Goal: Information Seeking & Learning: Learn about a topic

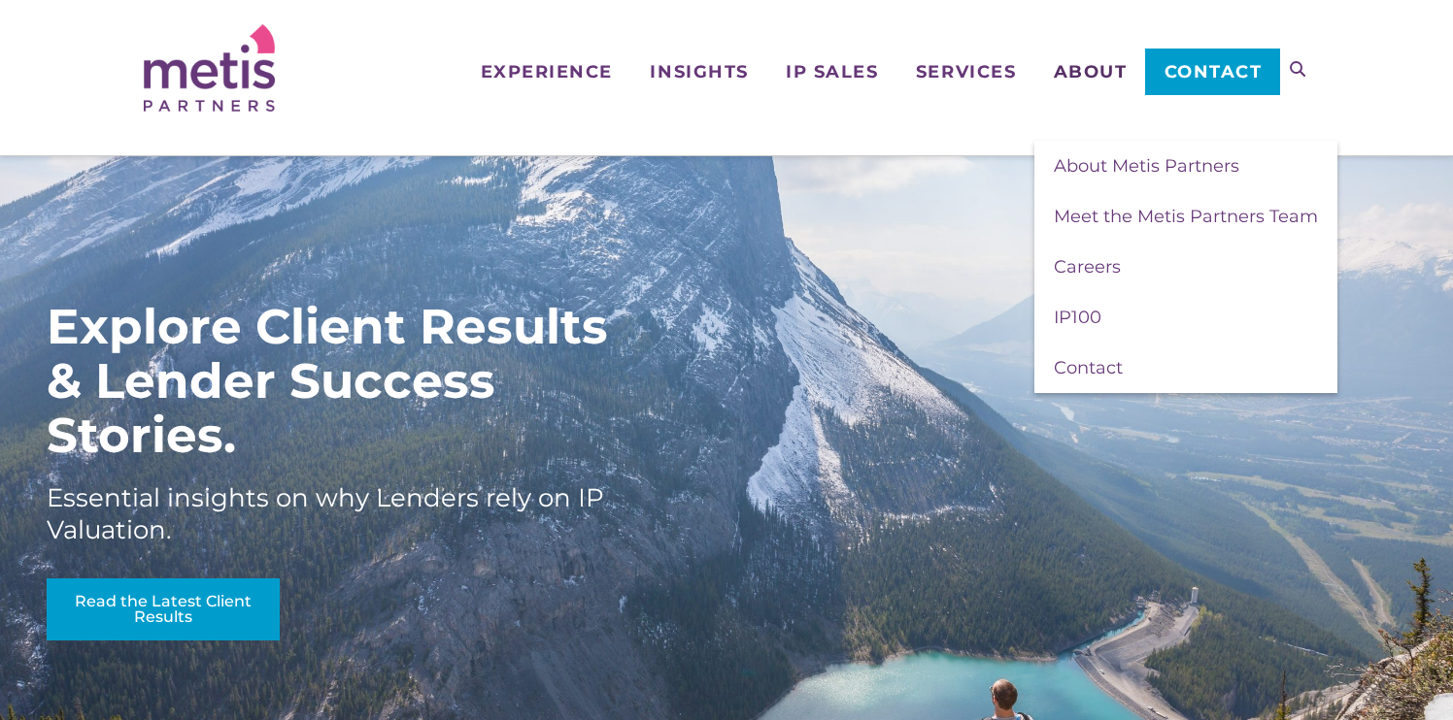
click at [1098, 73] on span "About" at bounding box center [1091, 71] width 74 height 17
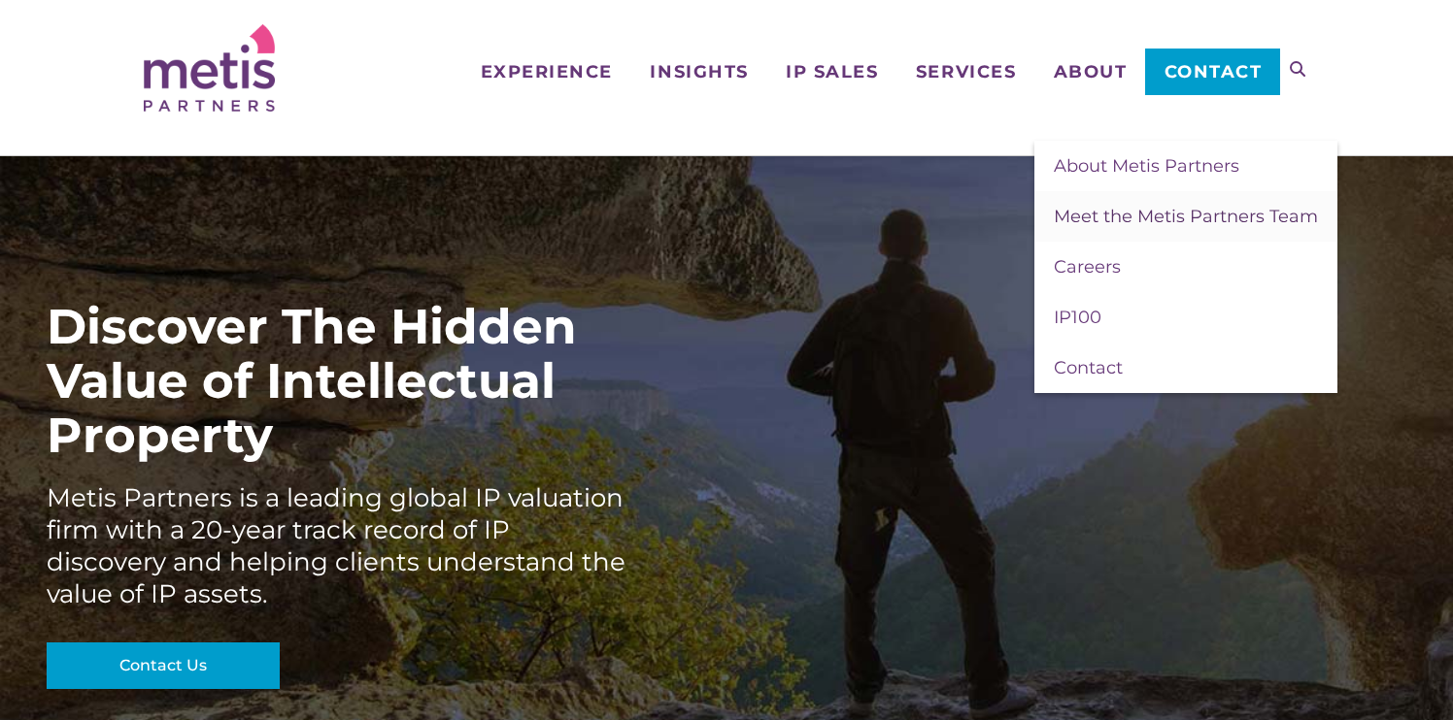
click at [1105, 217] on span "Meet the Metis Partners Team" at bounding box center [1186, 216] width 264 height 21
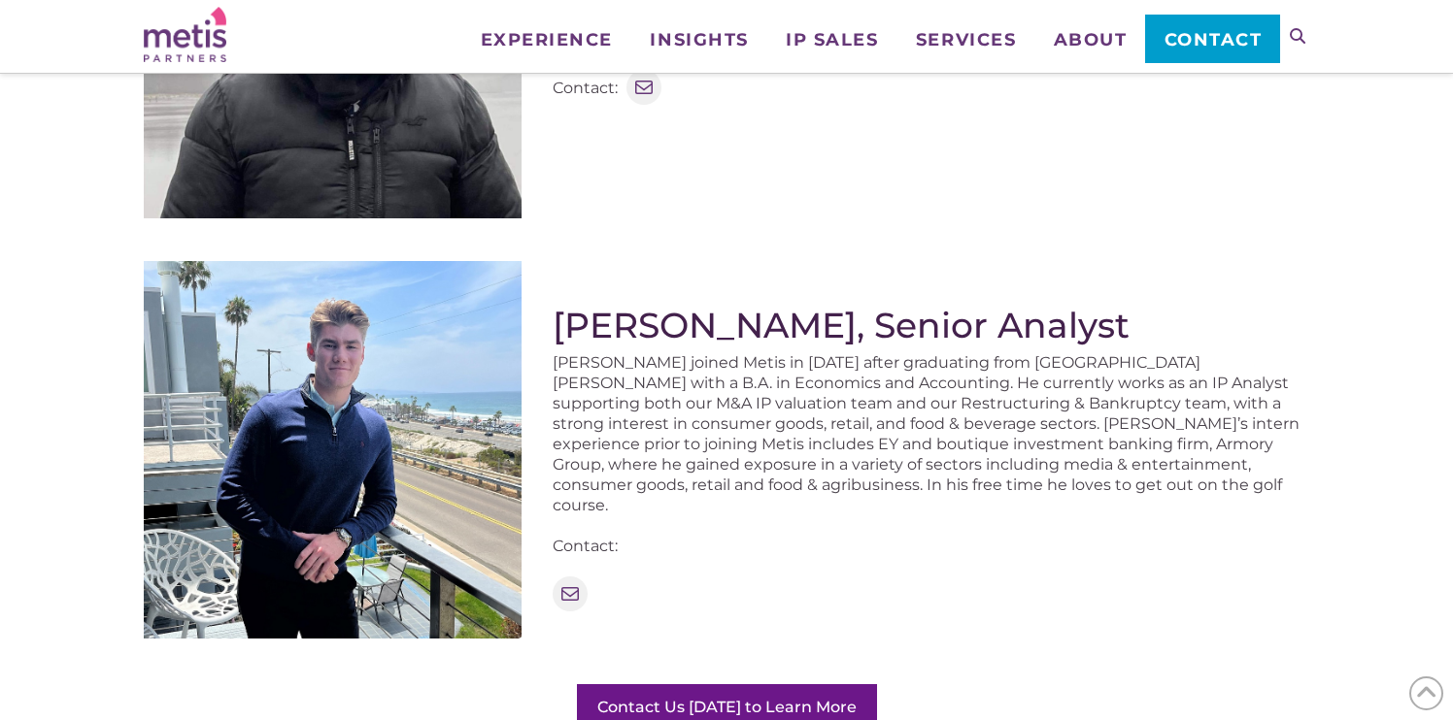
scroll to position [2197, 0]
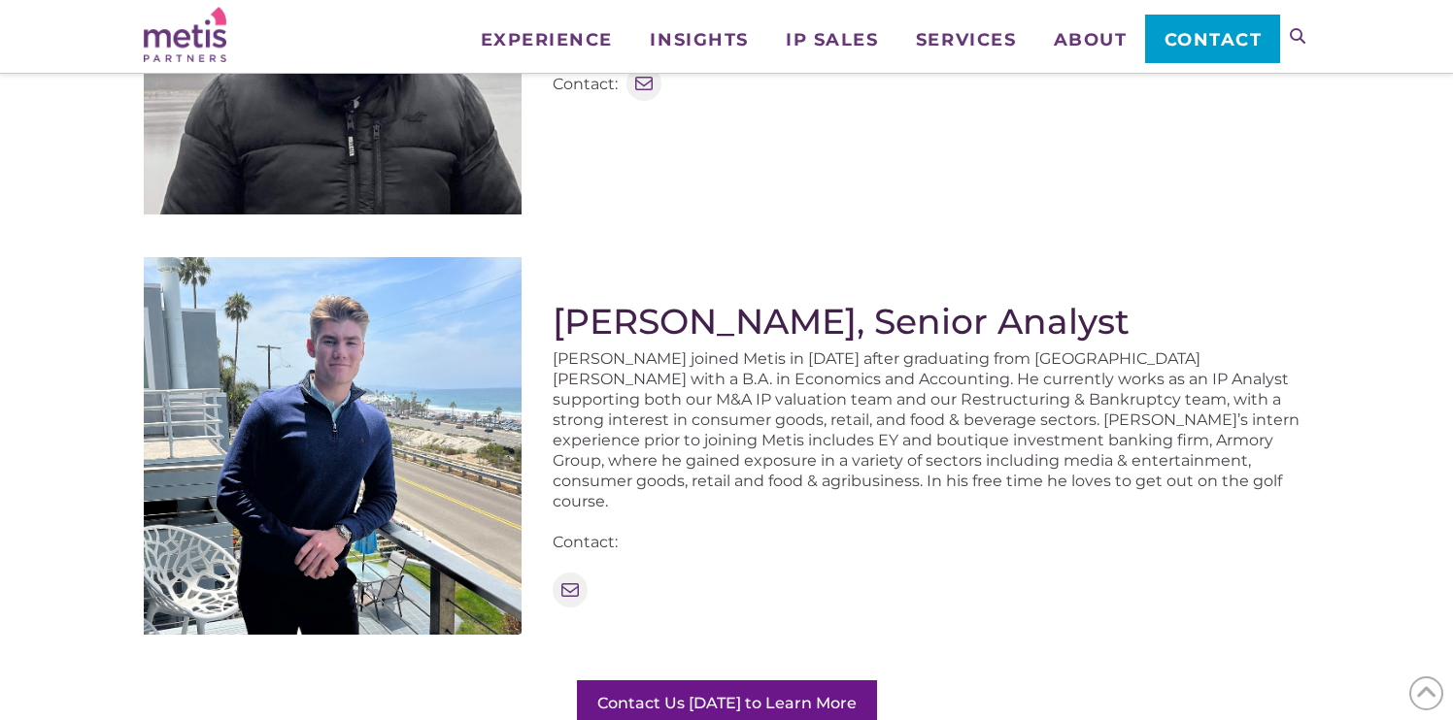
drag, startPoint x: 548, startPoint y: 316, endPoint x: 1189, endPoint y: 313, distance: 641.8
click at [1189, 313] on div "[PERSON_NAME], Senior Analyst [PERSON_NAME] joined Metis in [DATE] after gradua…" at bounding box center [726, 453] width 1165 height 393
copy h2 "[PERSON_NAME], Senior Analyst"
click at [996, 211] on div "[PERSON_NAME], Senior Analyst [PERSON_NAME] Metis in [DATE] after initially joi…" at bounding box center [930, 39] width 756 height 384
